Goal: Connect with others: Connect with others

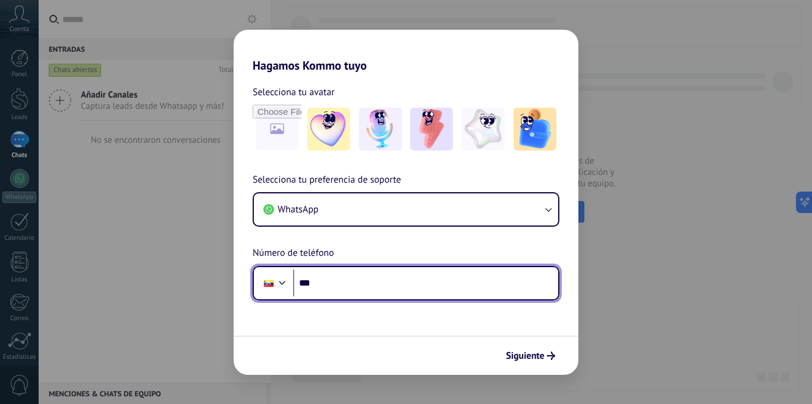
click at [353, 280] on input "***" at bounding box center [425, 282] width 265 height 27
type input "**********"
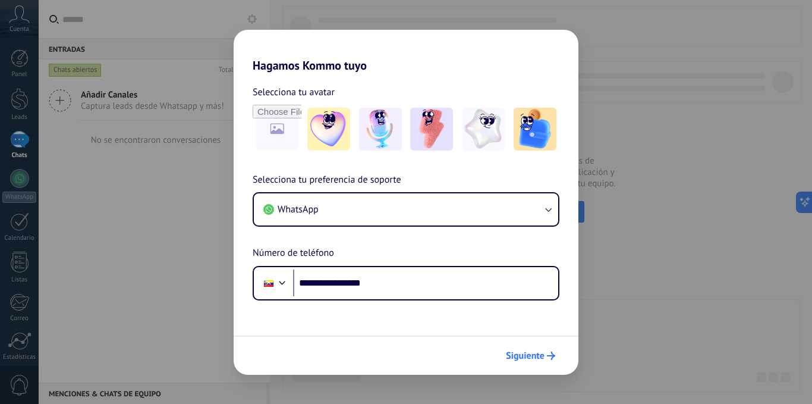
click at [528, 354] on span "Siguiente" at bounding box center [525, 355] width 39 height 8
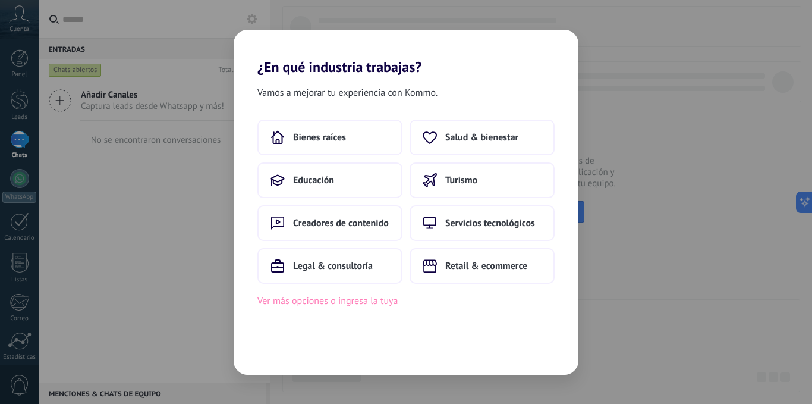
click at [347, 302] on button "Ver más opciones o ingresa la tuya" at bounding box center [328, 300] width 140 height 15
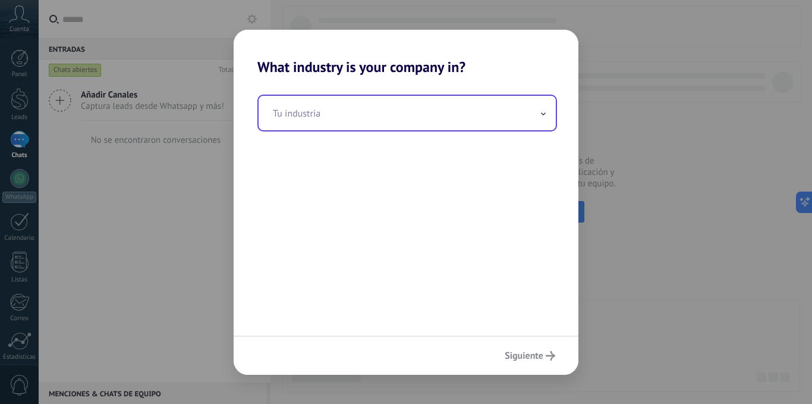
click at [385, 113] on input "text" at bounding box center [407, 113] width 297 height 34
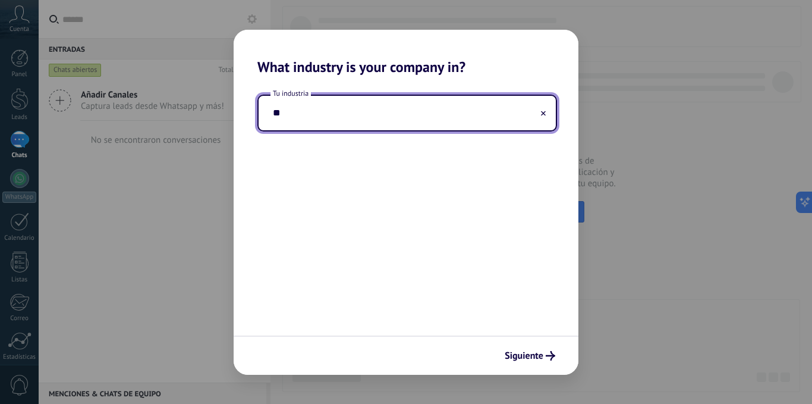
type input "*"
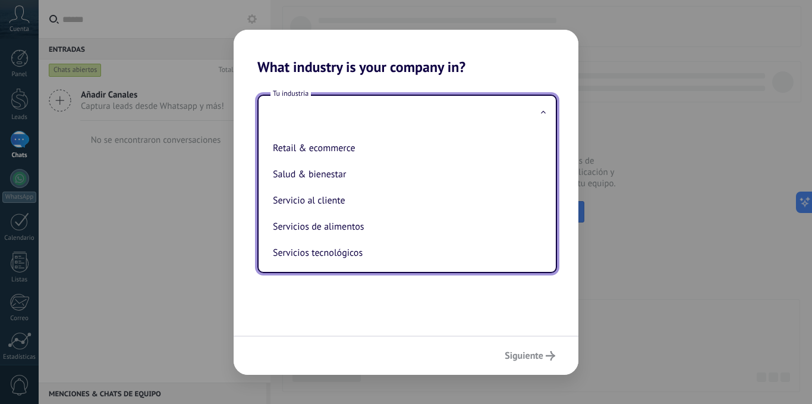
scroll to position [238, 0]
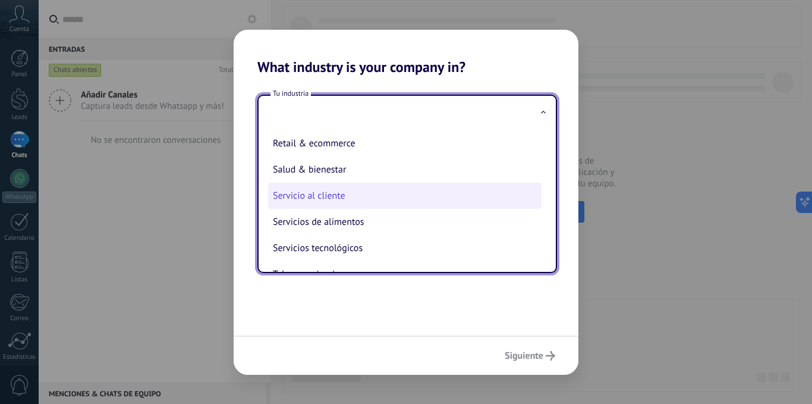
click at [338, 202] on li "Servicio al cliente" at bounding box center [405, 196] width 274 height 26
type input "**********"
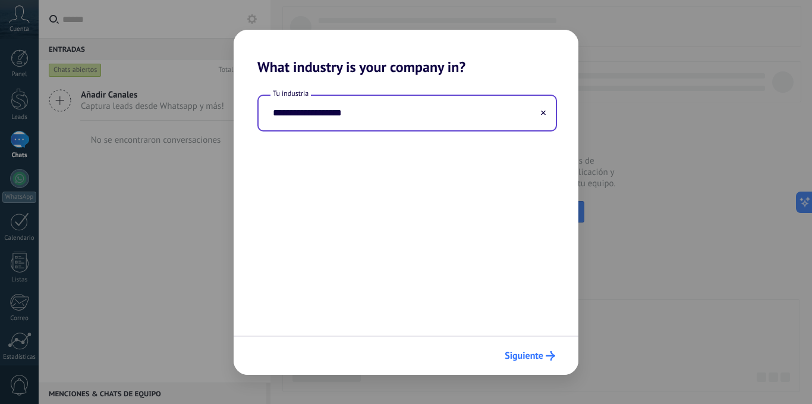
click at [511, 354] on span "Siguiente" at bounding box center [524, 355] width 39 height 8
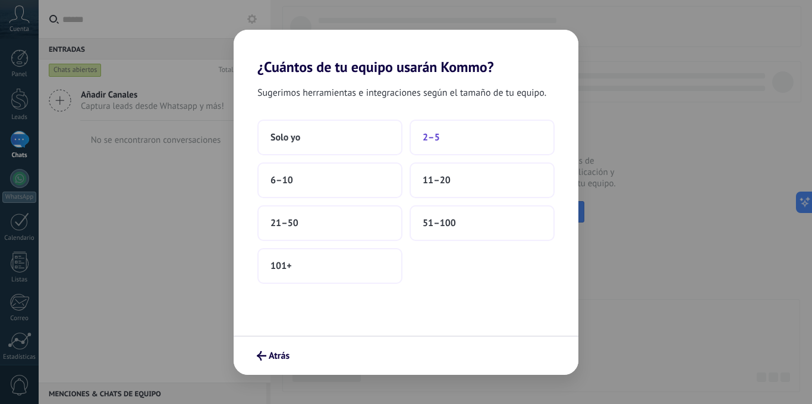
click at [448, 131] on button "2–5" at bounding box center [482, 138] width 145 height 36
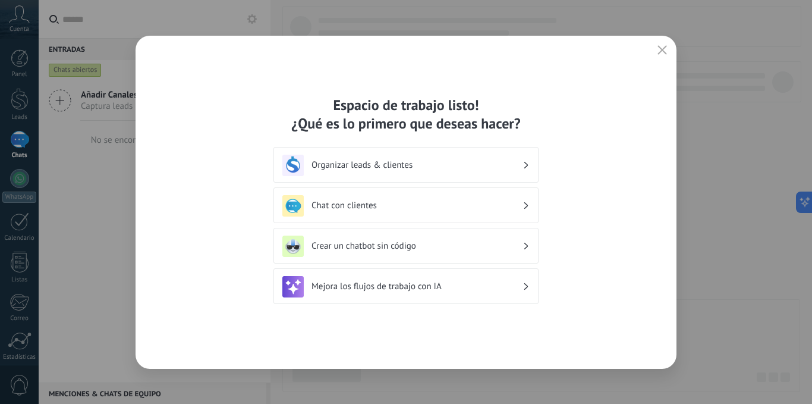
click at [370, 205] on h3 "Chat con clientes" at bounding box center [417, 205] width 211 height 11
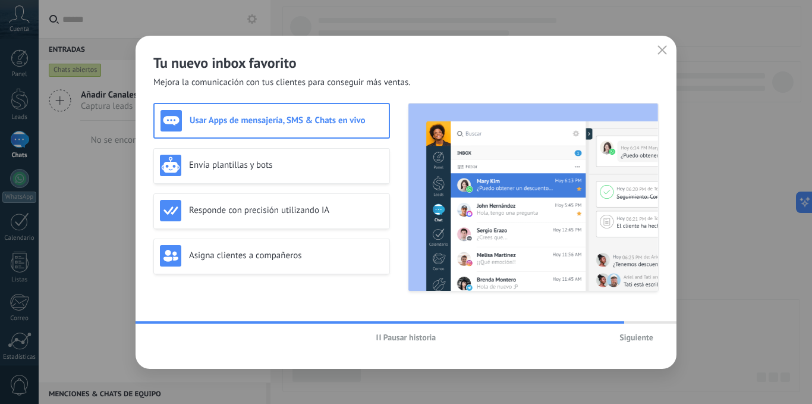
click at [274, 129] on div "Usar Apps de mensajería, SMS & Chats en vivo" at bounding box center [272, 120] width 222 height 21
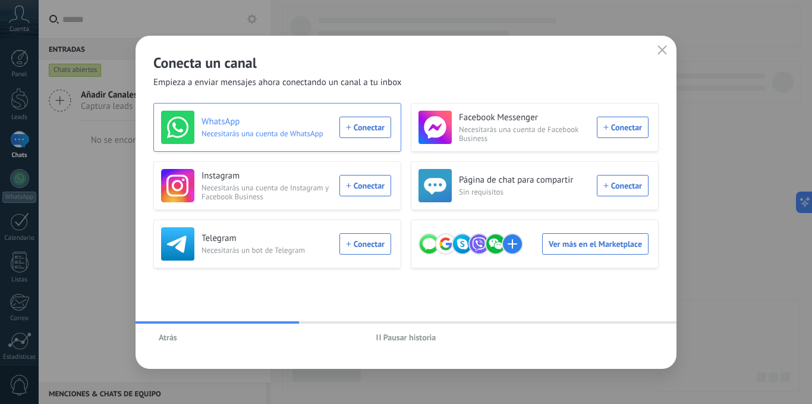
click at [357, 125] on div "WhatsApp Necesitarás una cuenta de WhatsApp Conectar" at bounding box center [276, 127] width 230 height 33
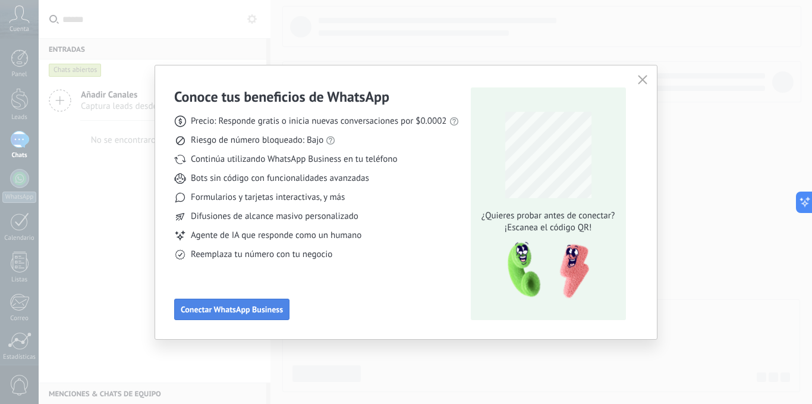
click at [258, 305] on span "Conectar WhatsApp Business" at bounding box center [232, 309] width 102 height 8
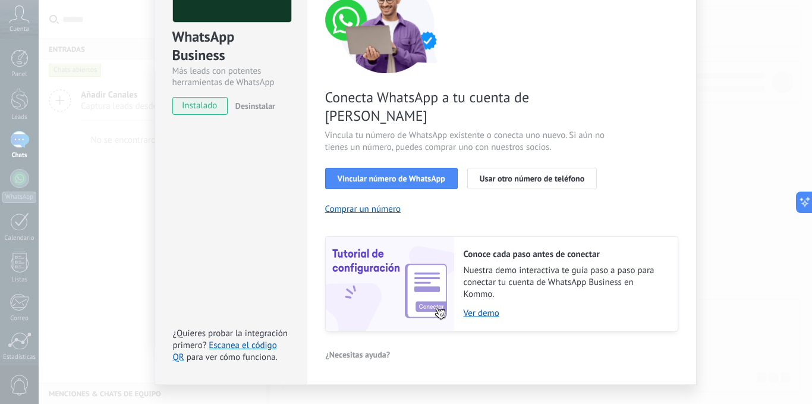
scroll to position [119, 0]
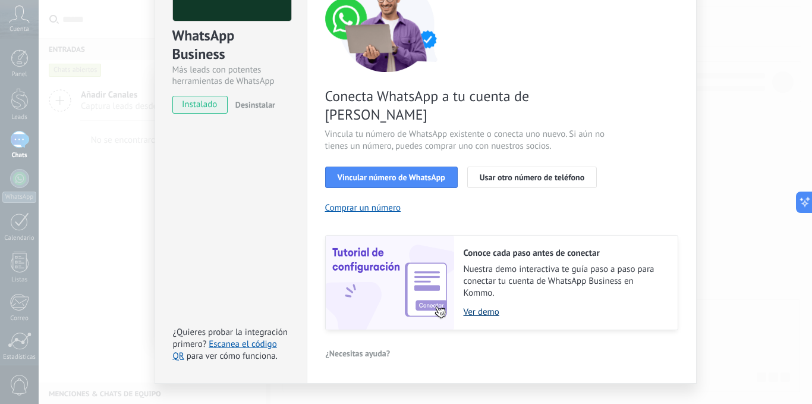
click at [468, 306] on link "Ver demo" at bounding box center [565, 311] width 202 height 11
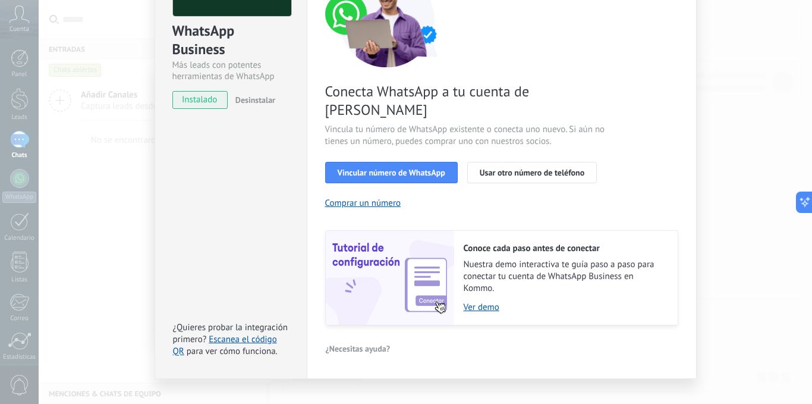
scroll to position [124, 0]
